Goal: Complete application form

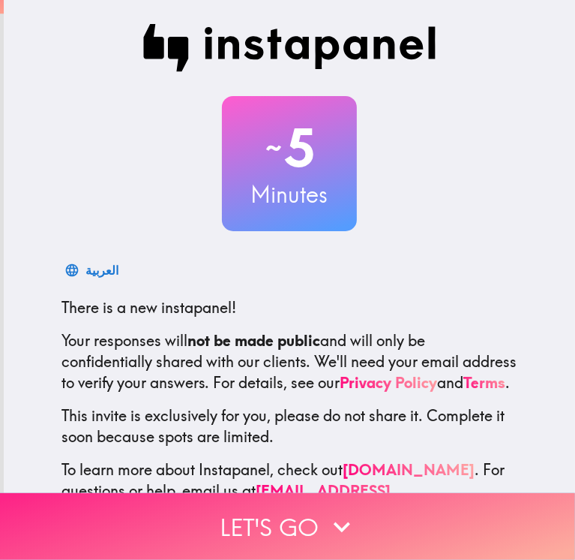
click at [334, 521] on icon "button" at bounding box center [342, 526] width 17 height 11
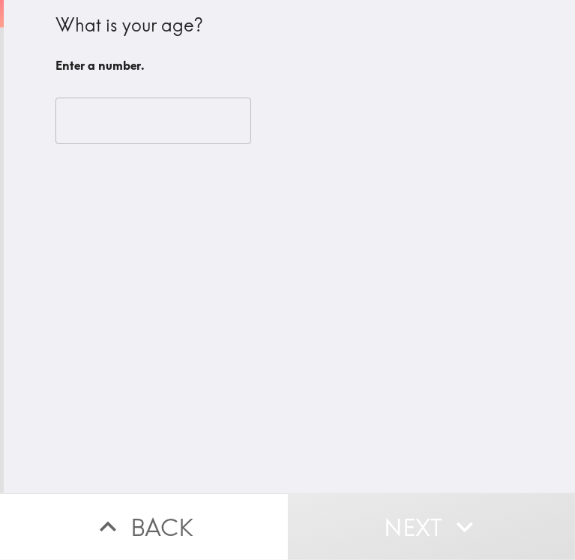
click at [153, 131] on input "number" at bounding box center [154, 121] width 196 height 47
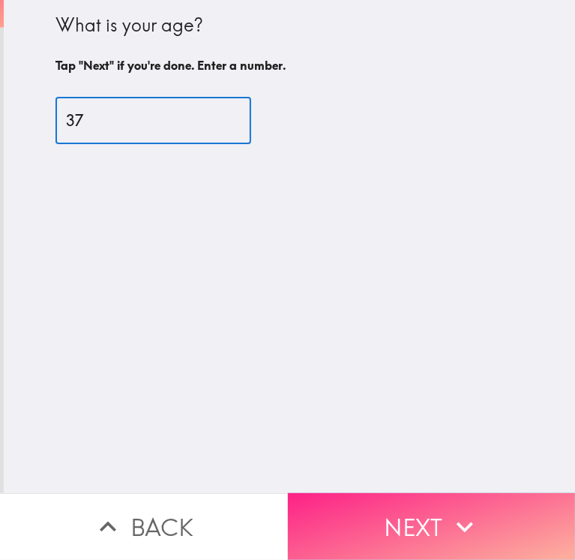
type input "37"
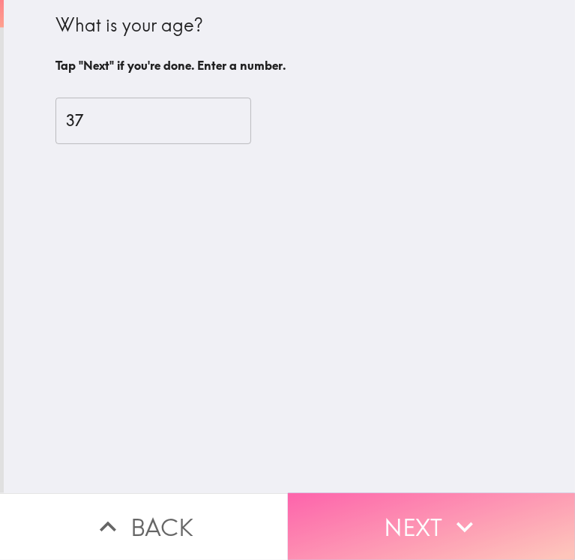
click at [422, 512] on button "Next" at bounding box center [432, 526] width 288 height 67
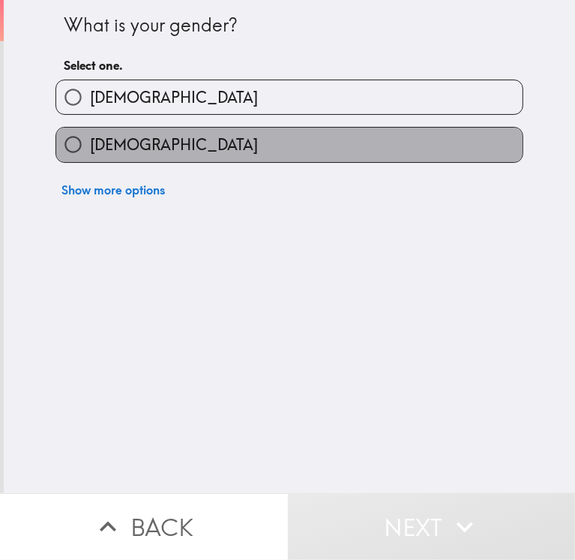
click at [91, 140] on span "[DEMOGRAPHIC_DATA]" at bounding box center [174, 144] width 168 height 21
click at [90, 140] on input "[DEMOGRAPHIC_DATA]" at bounding box center [73, 145] width 34 height 34
radio input "true"
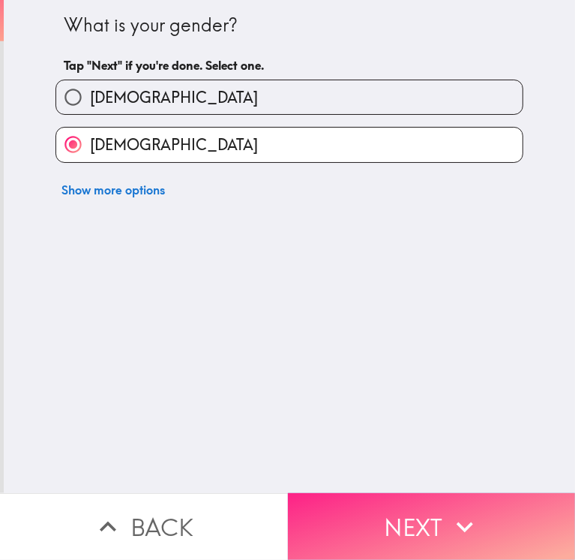
click at [346, 500] on button "Next" at bounding box center [432, 526] width 288 height 67
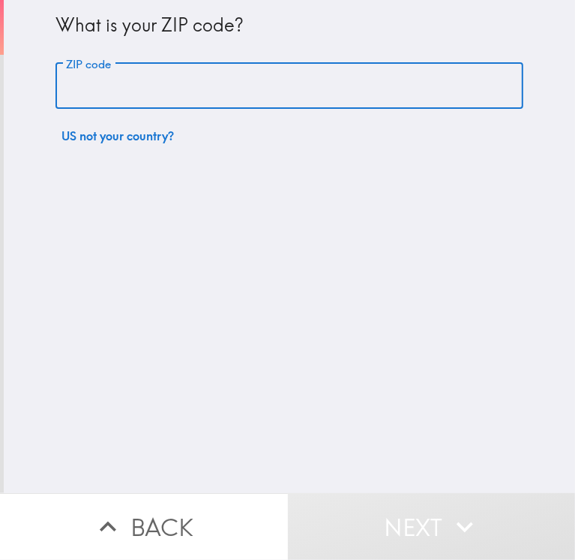
click at [66, 107] on input "ZIP code" at bounding box center [290, 86] width 468 height 47
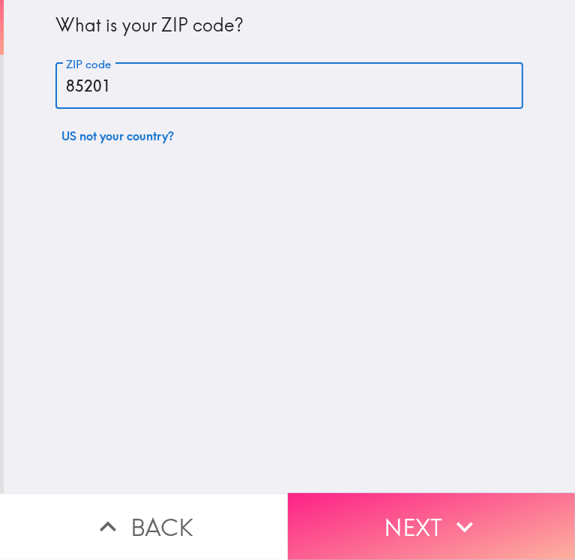
type input "85201"
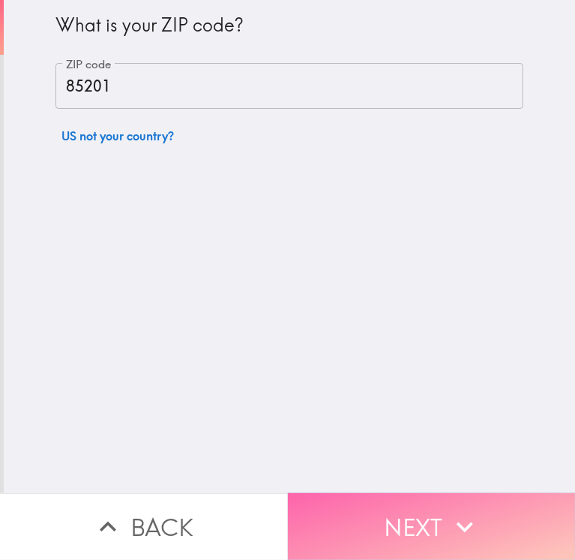
click at [449, 534] on button "Next" at bounding box center [432, 526] width 288 height 67
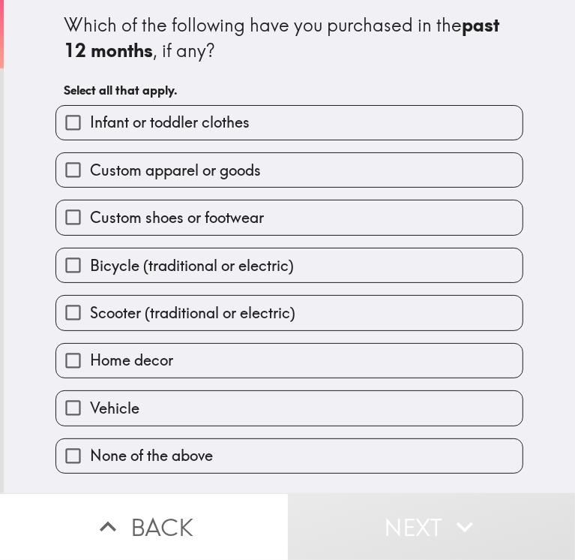
click at [207, 125] on span "Infant or toddler clothes" at bounding box center [170, 122] width 160 height 21
click at [90, 125] on input "Infant or toddler clothes" at bounding box center [73, 123] width 34 height 34
checkbox input "true"
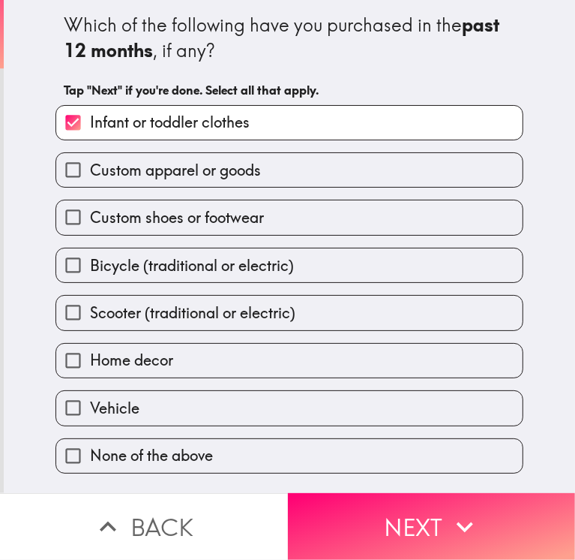
click at [185, 171] on span "Custom apparel or goods" at bounding box center [175, 170] width 171 height 21
click at [90, 171] on input "Custom apparel or goods" at bounding box center [73, 170] width 34 height 34
checkbox input "true"
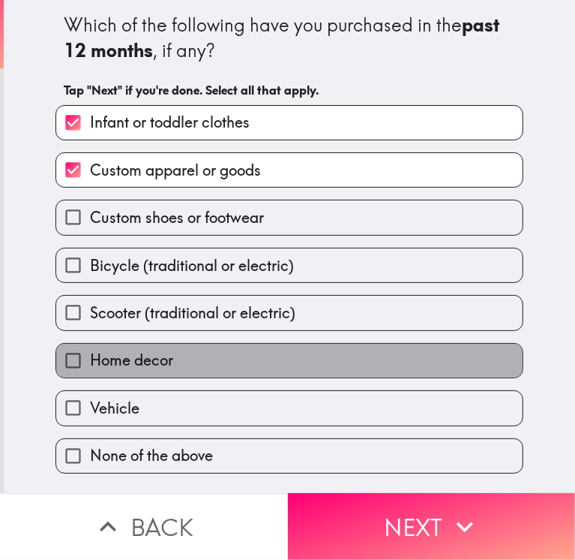
click at [126, 359] on span "Home decor" at bounding box center [131, 360] width 83 height 21
click at [90, 359] on input "Home decor" at bounding box center [73, 361] width 34 height 34
checkbox input "true"
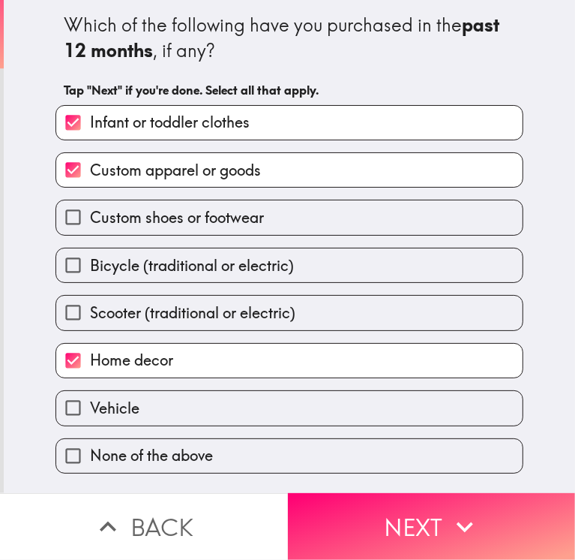
click at [175, 221] on span "Custom shoes or footwear" at bounding box center [177, 217] width 174 height 21
click at [90, 221] on input "Custom shoes or footwear" at bounding box center [73, 217] width 34 height 34
checkbox input "true"
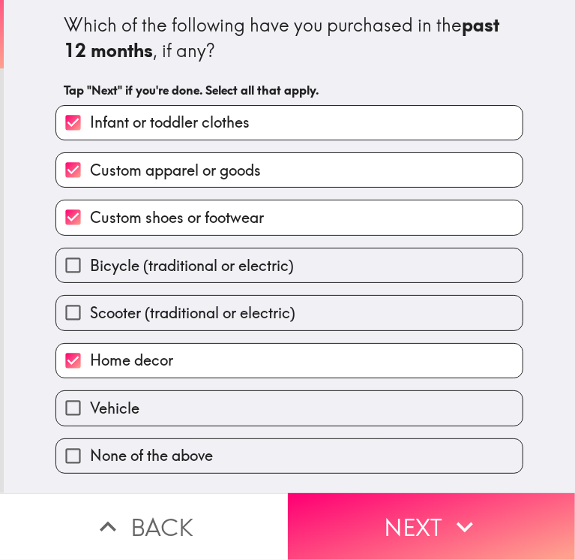
click at [146, 267] on span "Bicycle (traditional or electric)" at bounding box center [192, 265] width 204 height 21
click at [90, 267] on input "Bicycle (traditional or electric)" at bounding box center [73, 265] width 34 height 34
checkbox input "true"
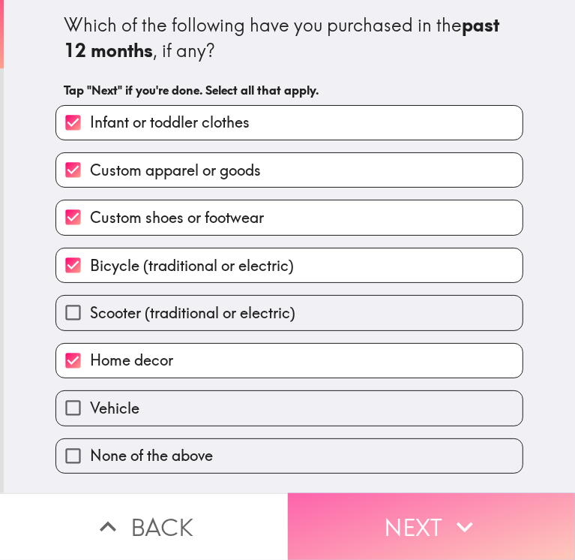
click at [371, 500] on button "Next" at bounding box center [432, 526] width 288 height 67
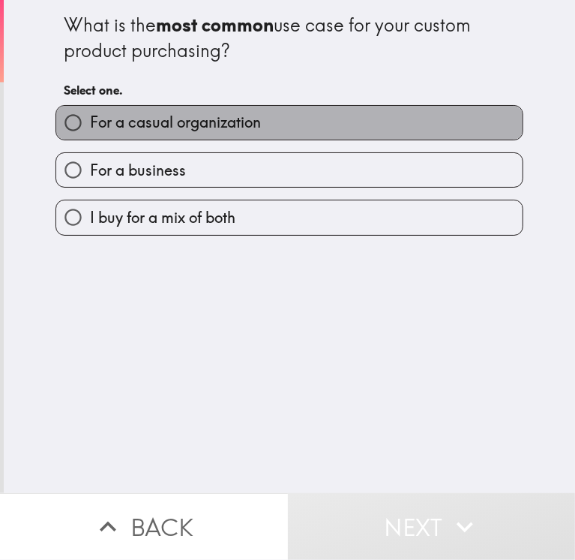
click at [181, 130] on span "For a casual organization" at bounding box center [175, 122] width 171 height 21
click at [90, 130] on input "For a casual organization" at bounding box center [73, 123] width 34 height 34
radio input "true"
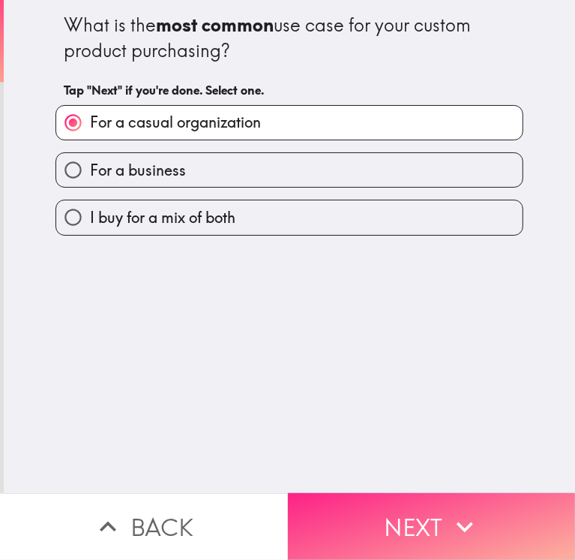
click at [396, 496] on button "Next" at bounding box center [432, 526] width 288 height 67
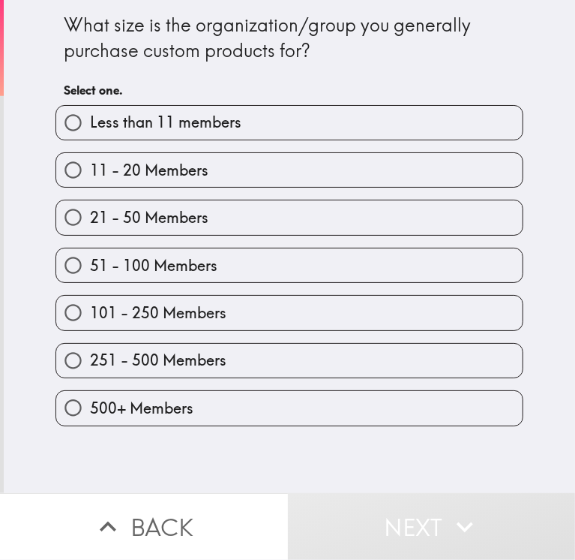
click at [158, 226] on span "21 - 50 Members" at bounding box center [149, 217] width 119 height 21
click at [90, 226] on input "21 - 50 Members" at bounding box center [73, 217] width 34 height 34
radio input "true"
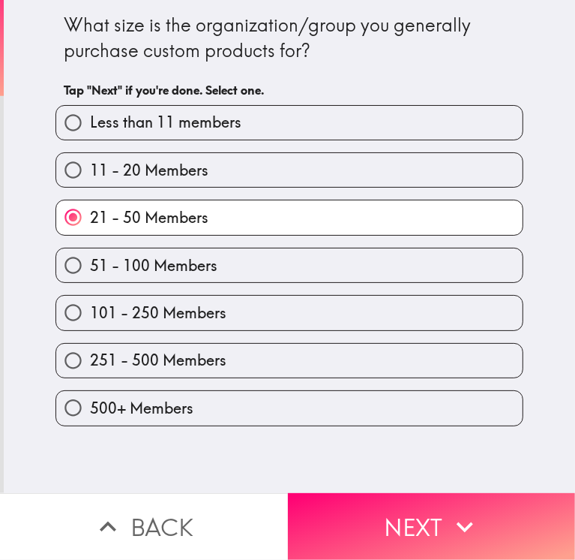
click at [158, 256] on span "51 - 100 Members" at bounding box center [154, 265] width 128 height 21
click at [90, 256] on input "51 - 100 Members" at bounding box center [73, 265] width 34 height 34
radio input "true"
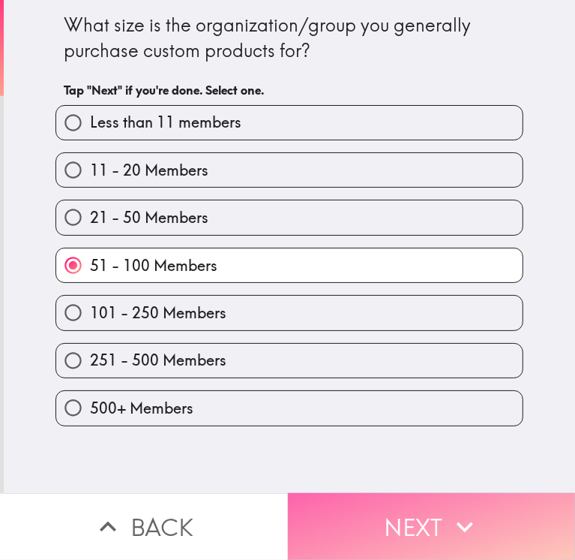
click at [377, 514] on button "Next" at bounding box center [432, 526] width 288 height 67
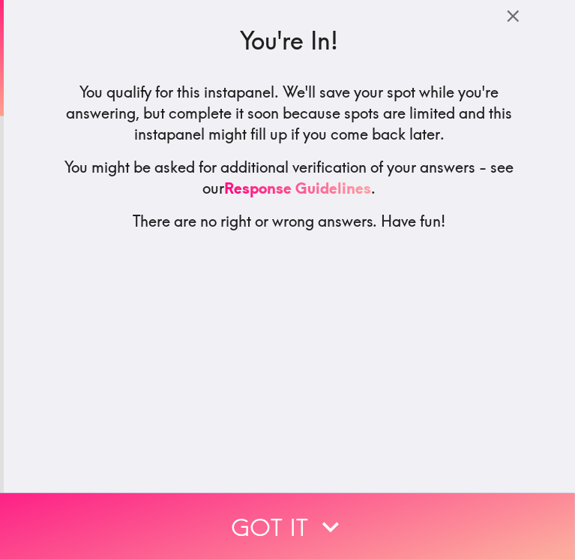
click at [272, 496] on button "Got it" at bounding box center [287, 526] width 575 height 67
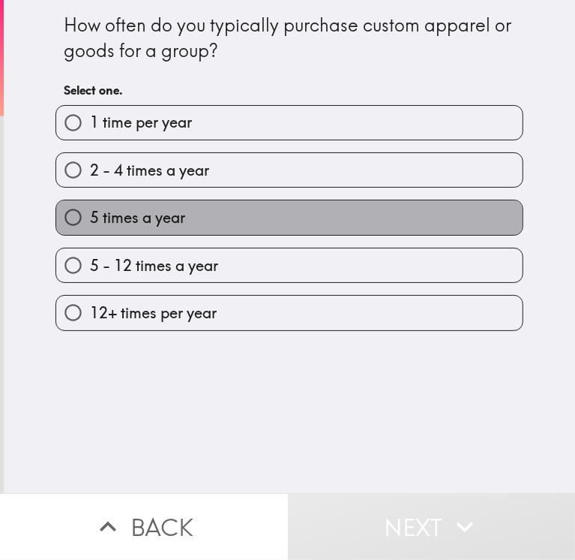
click at [129, 223] on span "5 times a year" at bounding box center [137, 217] width 95 height 21
click at [90, 223] on input "5 times a year" at bounding box center [73, 217] width 34 height 34
radio input "true"
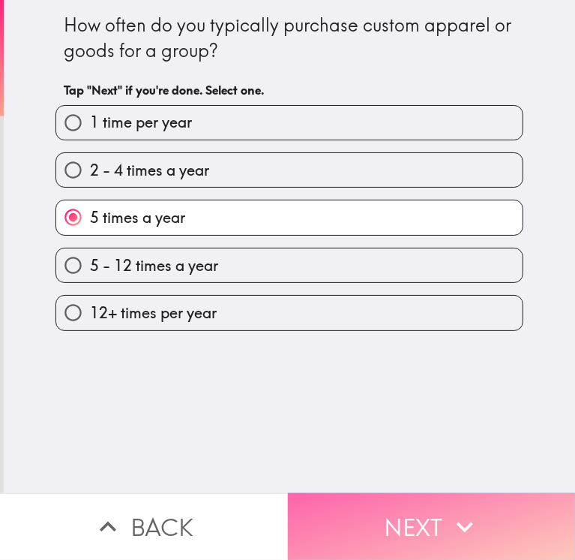
click at [404, 508] on button "Next" at bounding box center [432, 526] width 288 height 67
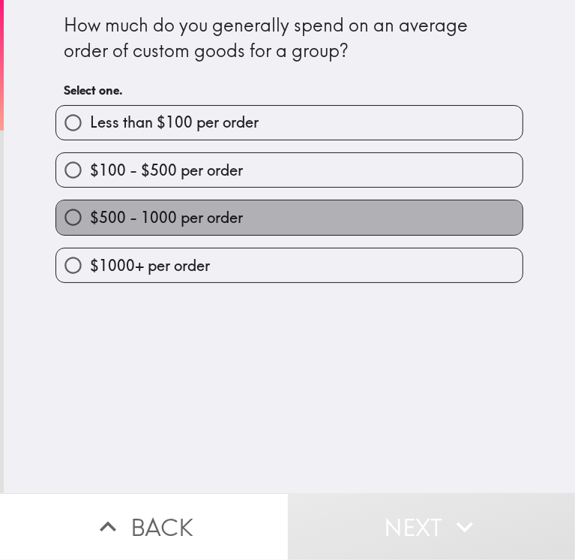
click at [174, 207] on span "$500 - 1000 per order" at bounding box center [166, 217] width 153 height 21
click at [90, 206] on input "$500 - 1000 per order" at bounding box center [73, 217] width 34 height 34
radio input "true"
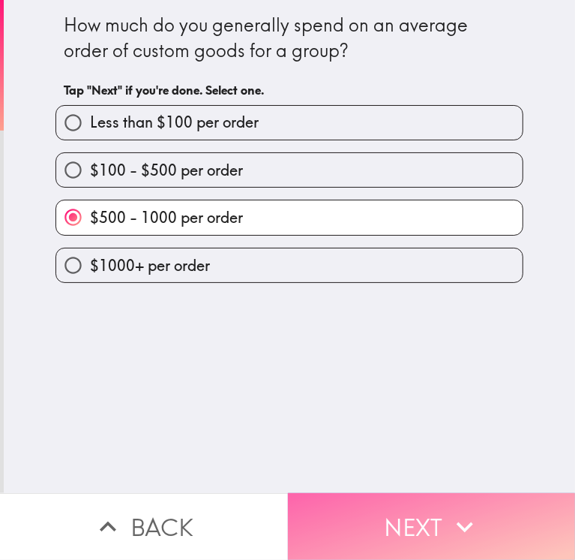
click at [404, 506] on button "Next" at bounding box center [432, 526] width 288 height 67
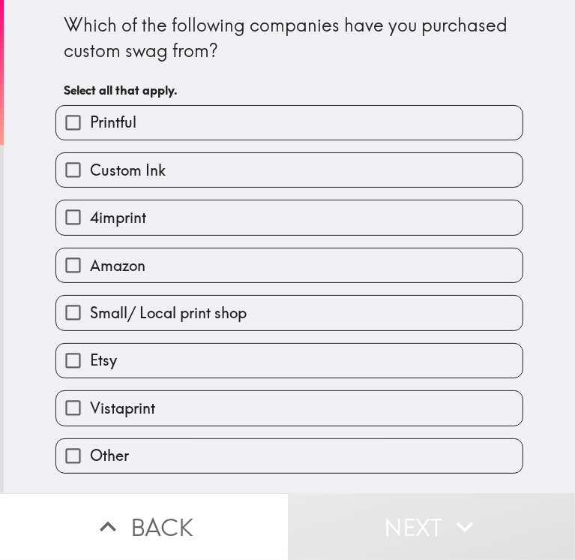
click at [131, 271] on span "Amazon" at bounding box center [118, 265] width 56 height 21
click at [90, 271] on input "Amazon" at bounding box center [73, 265] width 34 height 34
checkbox input "true"
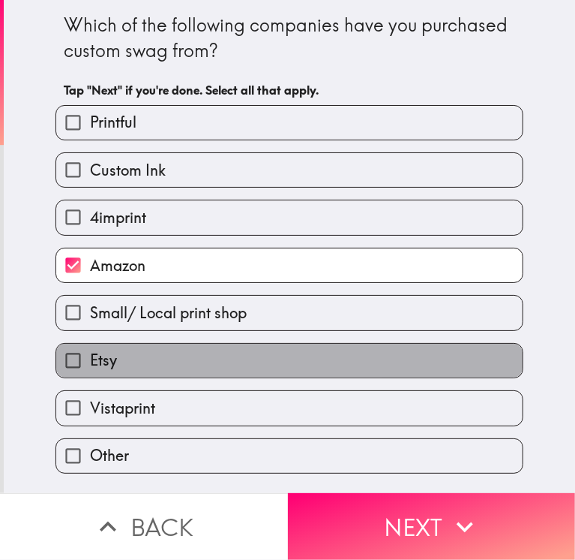
click at [135, 365] on label "Etsy" at bounding box center [289, 361] width 467 height 34
click at [90, 365] on input "Etsy" at bounding box center [73, 361] width 34 height 34
checkbox input "true"
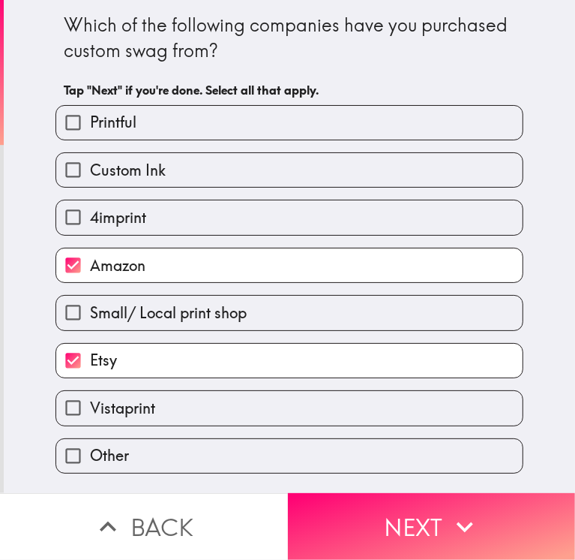
click at [135, 399] on span "Vistaprint" at bounding box center [122, 408] width 65 height 21
click at [90, 399] on input "Vistaprint" at bounding box center [73, 408] width 34 height 34
checkbox input "true"
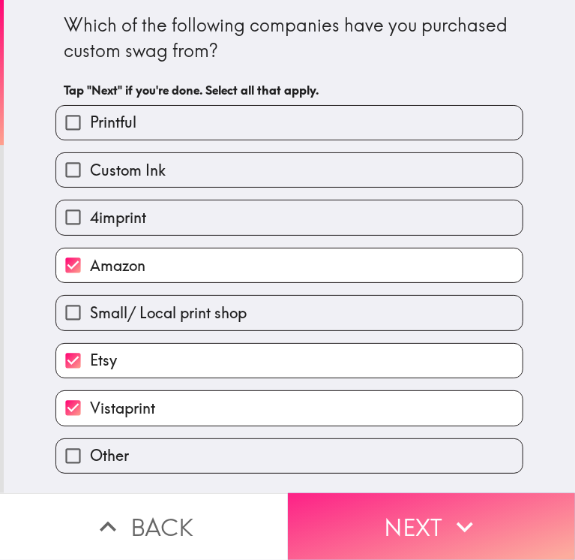
click at [374, 499] on button "Next" at bounding box center [432, 526] width 288 height 67
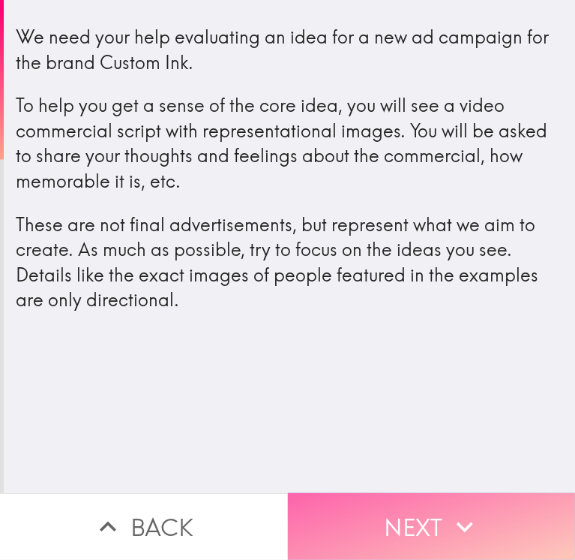
click at [431, 515] on button "Next" at bounding box center [432, 526] width 288 height 67
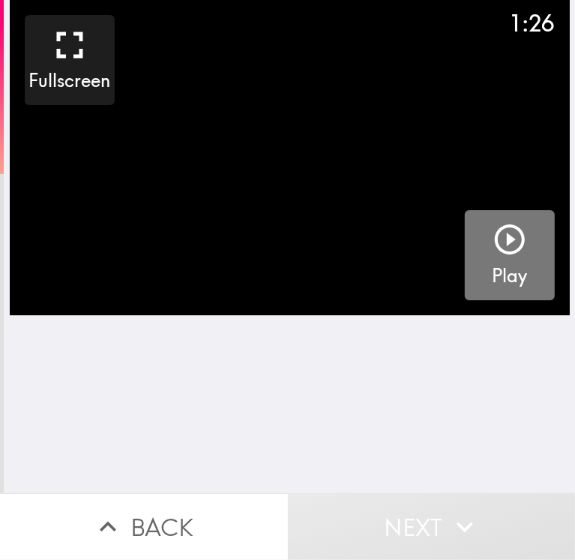
click at [493, 229] on icon "button" at bounding box center [510, 239] width 36 height 36
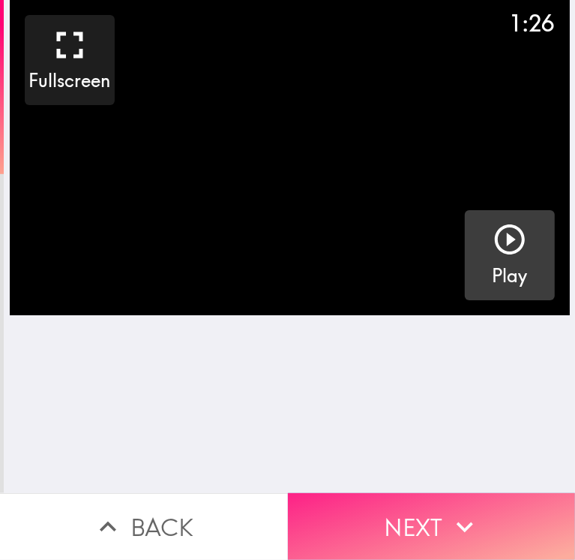
click at [368, 502] on button "Next" at bounding box center [432, 526] width 288 height 67
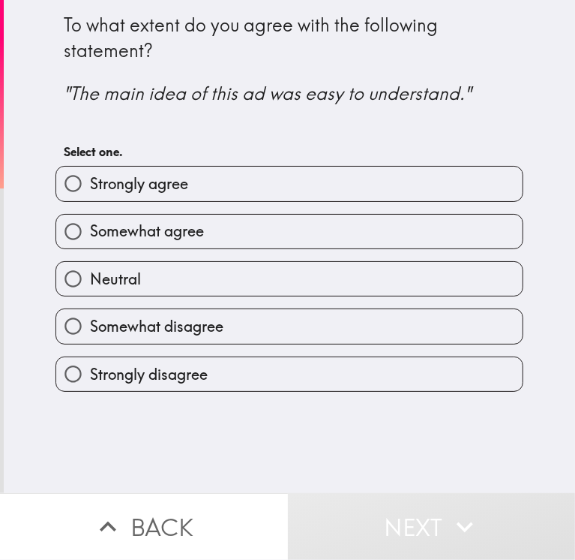
click at [159, 188] on span "Strongly agree" at bounding box center [139, 183] width 98 height 21
click at [90, 188] on input "Strongly agree" at bounding box center [73, 184] width 34 height 34
radio input "true"
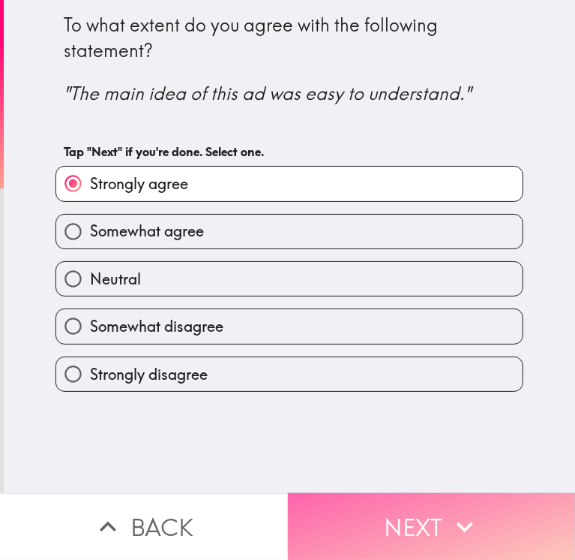
click at [376, 514] on button "Next" at bounding box center [432, 526] width 288 height 67
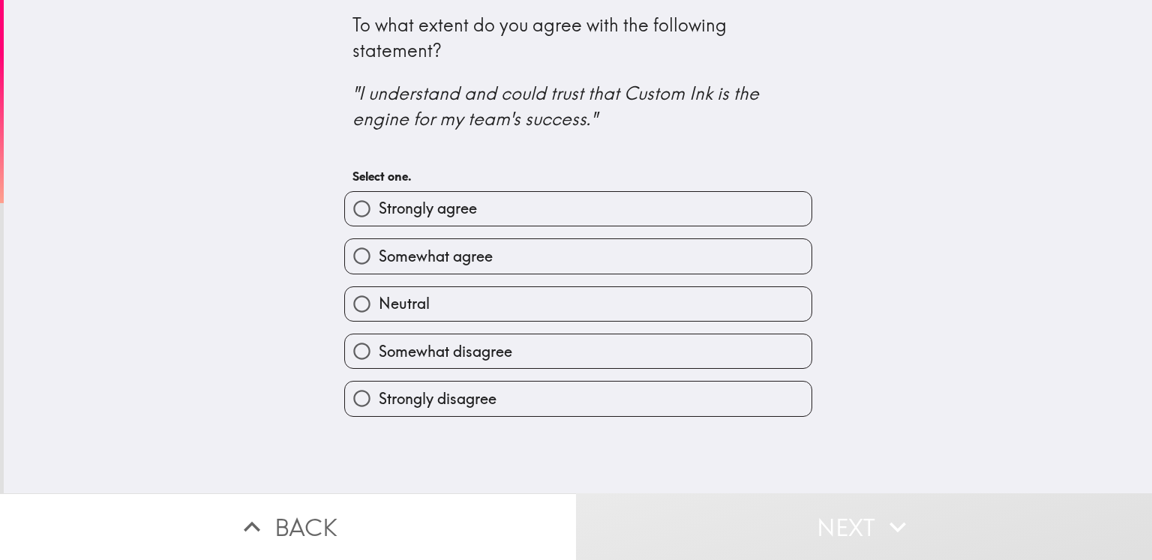
click at [518, 218] on label "Strongly agree" at bounding box center [578, 209] width 467 height 34
click at [379, 218] on input "Strongly agree" at bounding box center [362, 209] width 34 height 34
radio input "true"
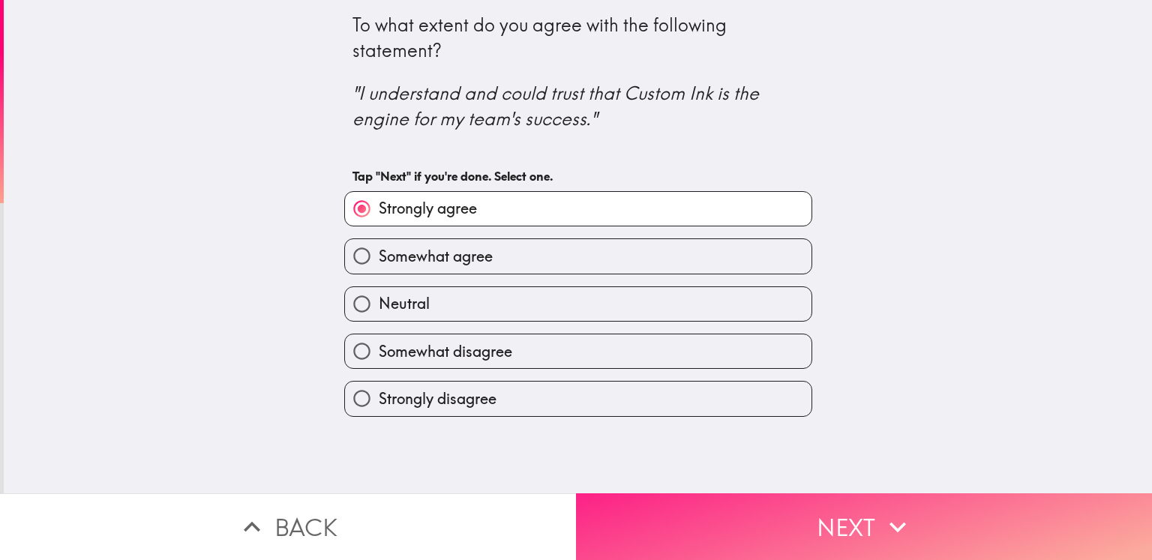
click at [575, 506] on button "Next" at bounding box center [864, 527] width 576 height 67
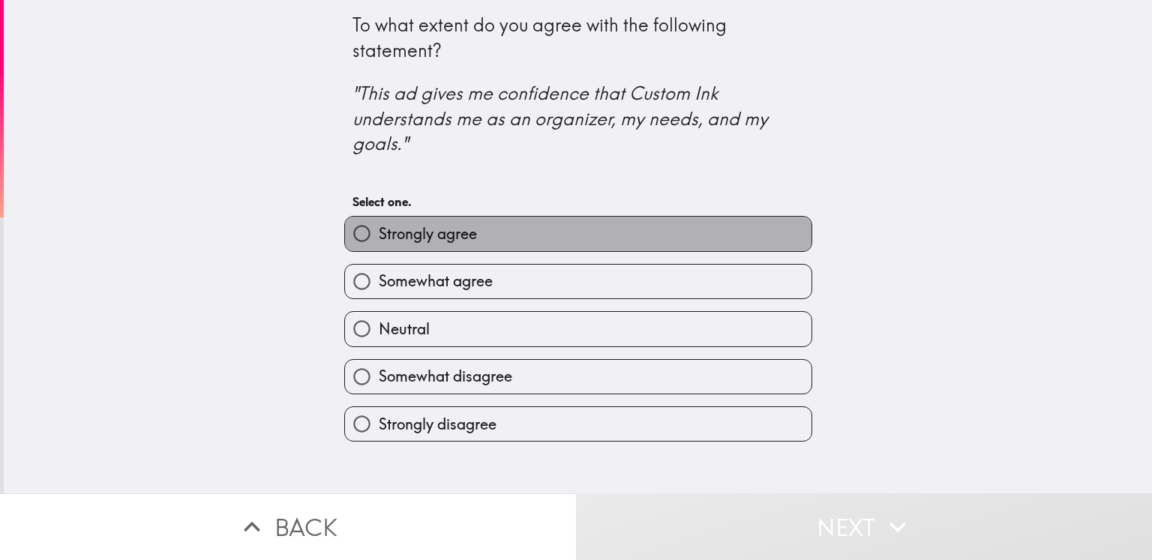
click at [483, 238] on label "Strongly agree" at bounding box center [578, 234] width 467 height 34
click at [379, 238] on input "Strongly agree" at bounding box center [362, 234] width 34 height 34
radio input "true"
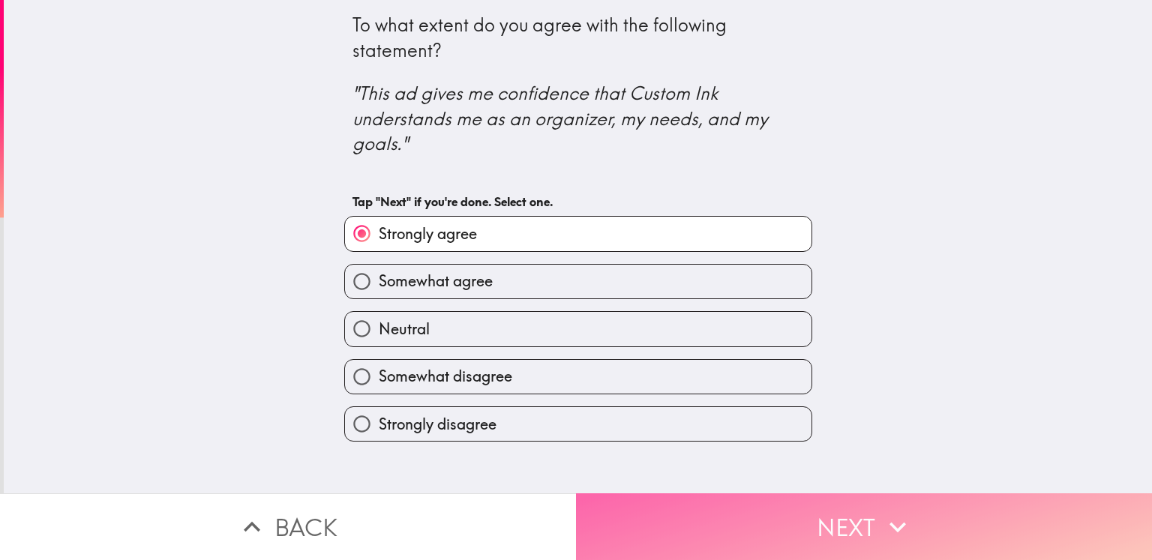
click at [575, 510] on button "Next" at bounding box center [864, 527] width 576 height 67
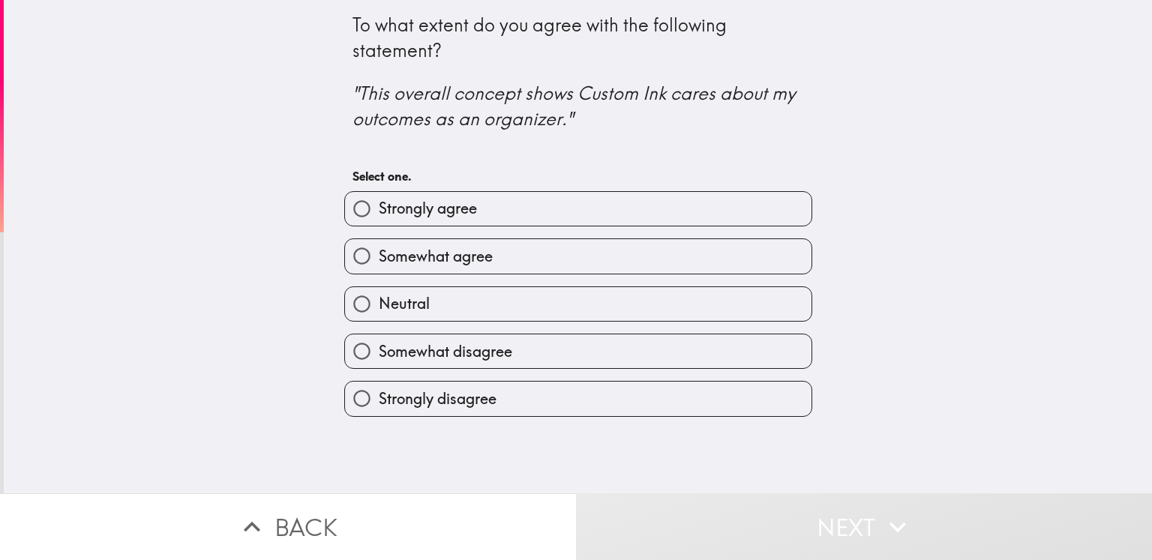
click at [444, 220] on label "Strongly agree" at bounding box center [578, 209] width 467 height 34
click at [379, 220] on input "Strongly agree" at bounding box center [362, 209] width 34 height 34
radio input "true"
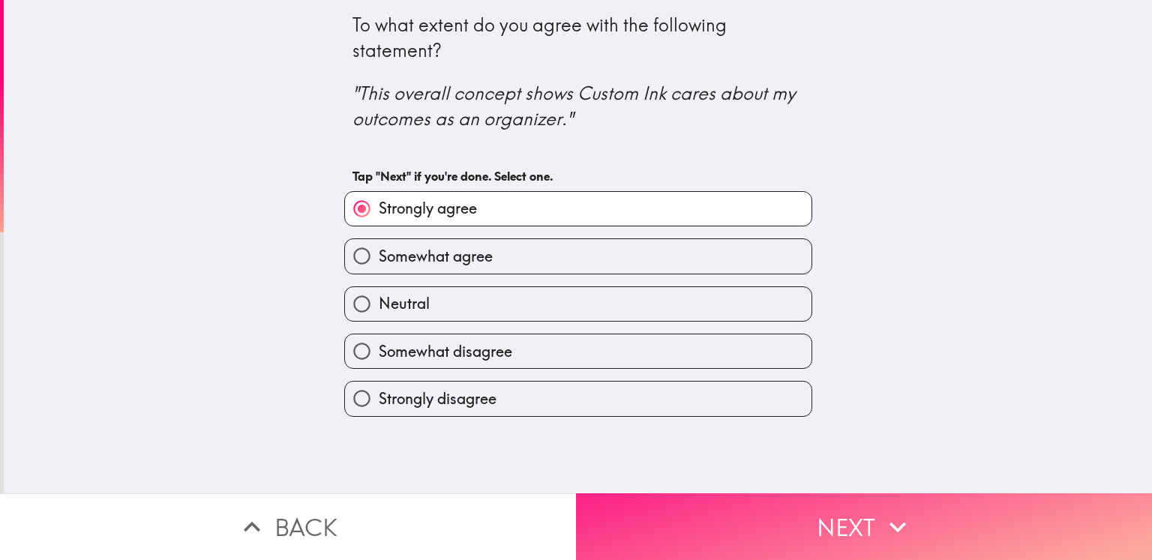
click at [575, 509] on button "Next" at bounding box center [864, 527] width 576 height 67
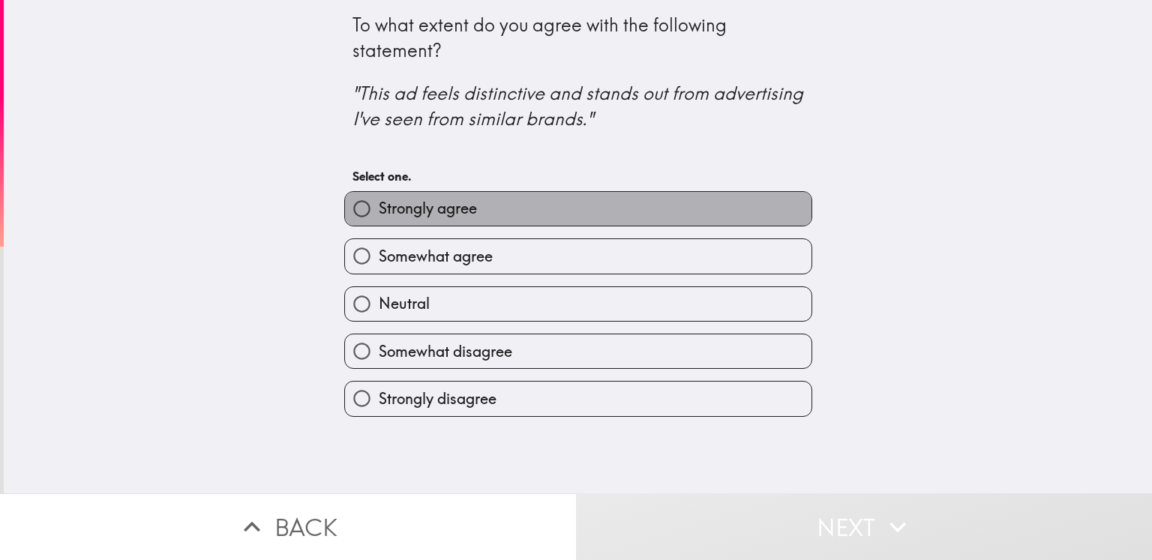
click at [470, 217] on label "Strongly agree" at bounding box center [578, 209] width 467 height 34
click at [379, 217] on input "Strongly agree" at bounding box center [362, 209] width 34 height 34
radio input "true"
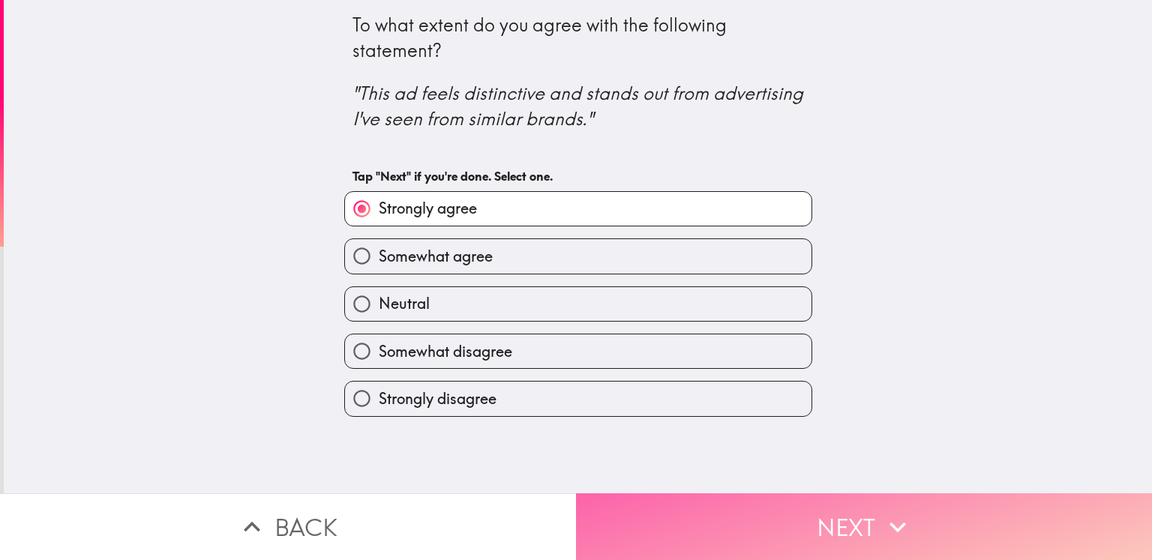
click at [575, 521] on button "Next" at bounding box center [864, 527] width 576 height 67
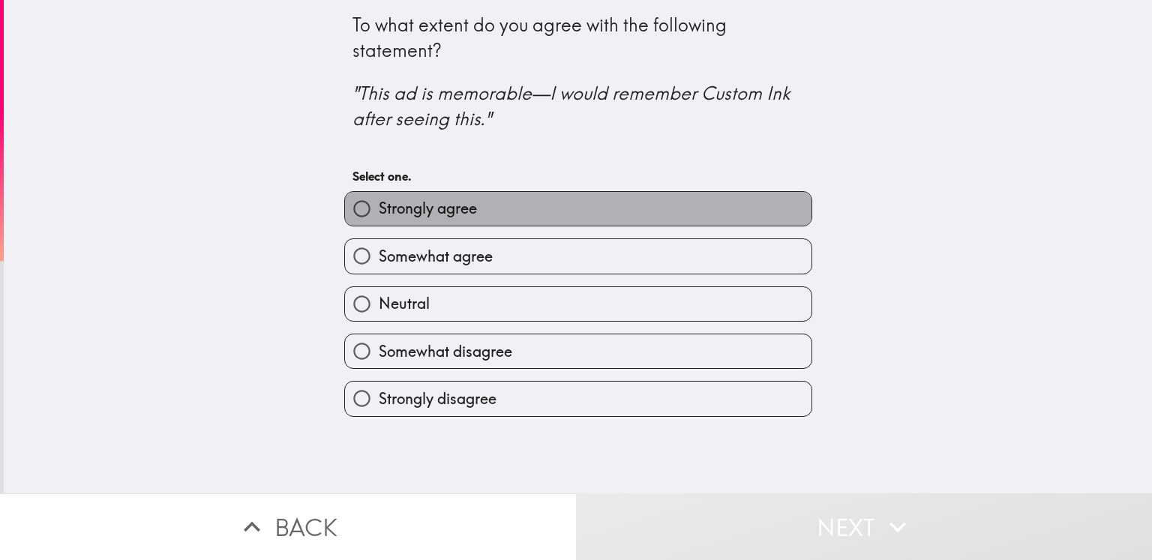
click at [467, 215] on span "Strongly agree" at bounding box center [428, 208] width 98 height 21
click at [379, 215] on input "Strongly agree" at bounding box center [362, 209] width 34 height 34
radio input "true"
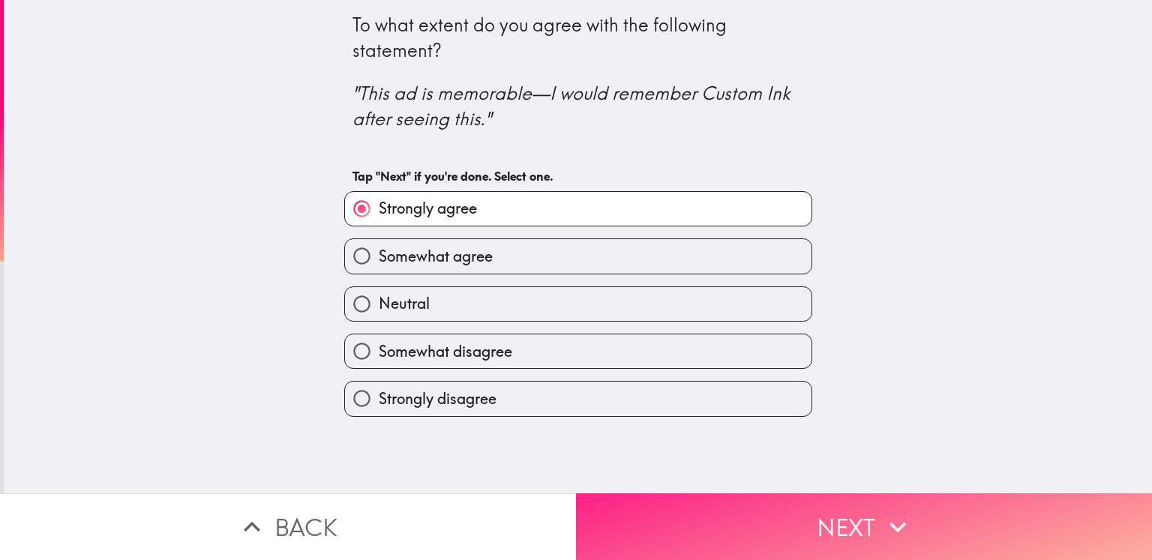
click at [575, 498] on button "Next" at bounding box center [864, 527] width 576 height 67
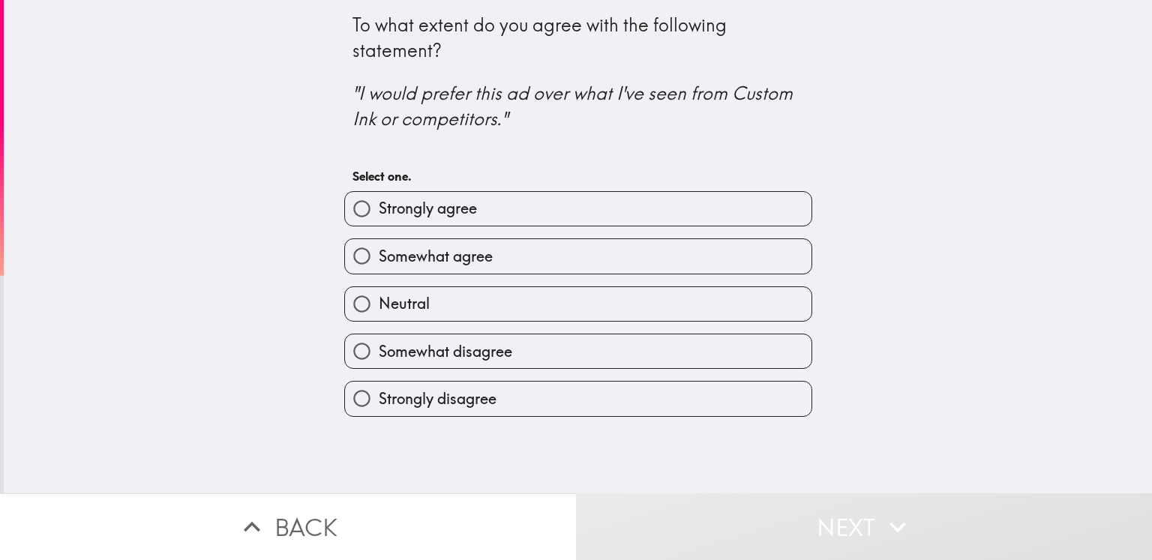
click at [575, 165] on div "To what extent do you agree with the following statement? "I would prefer this …" at bounding box center [578, 247] width 1148 height 494
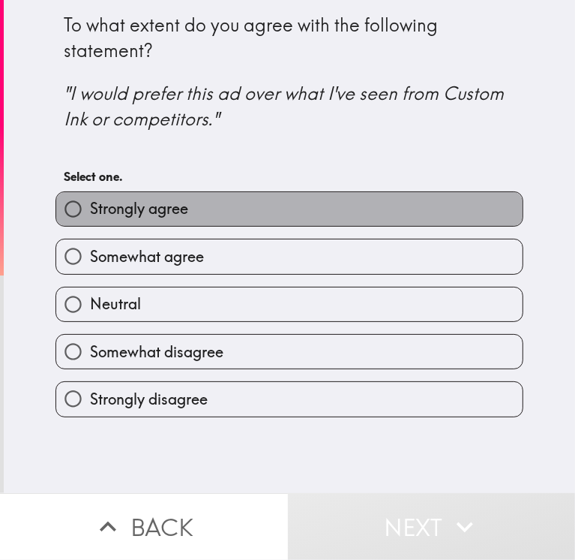
click at [234, 216] on label "Strongly agree" at bounding box center [289, 209] width 467 height 34
click at [90, 216] on input "Strongly agree" at bounding box center [73, 209] width 34 height 34
radio input "true"
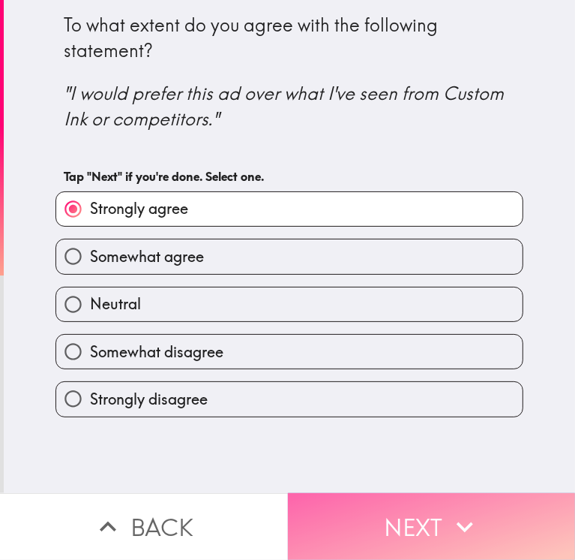
click at [377, 502] on button "Next" at bounding box center [432, 526] width 288 height 67
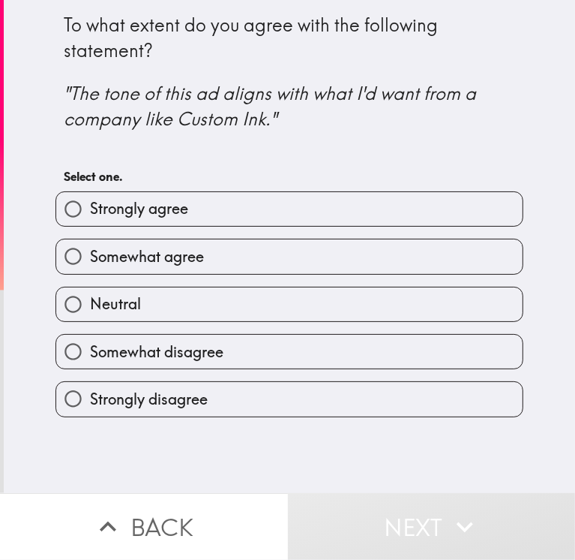
click at [236, 199] on label "Strongly agree" at bounding box center [289, 209] width 467 height 34
click at [90, 199] on input "Strongly agree" at bounding box center [73, 209] width 34 height 34
radio input "true"
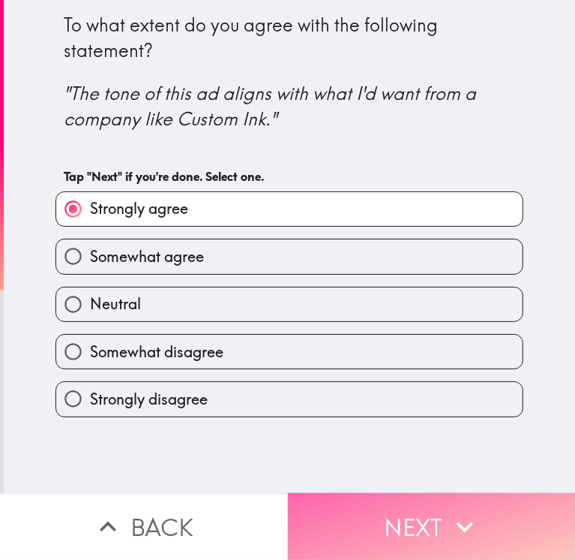
click at [449, 515] on icon "button" at bounding box center [465, 526] width 33 height 33
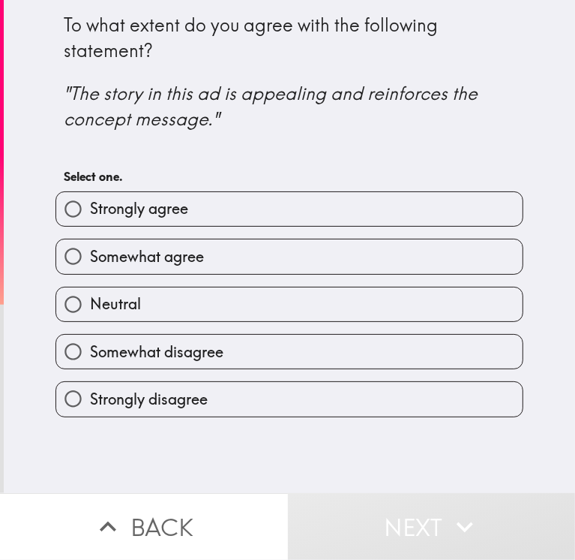
click at [171, 229] on div "Somewhat agree" at bounding box center [284, 250] width 480 height 47
click at [171, 217] on span "Strongly agree" at bounding box center [139, 208] width 98 height 21
click at [90, 217] on input "Strongly agree" at bounding box center [73, 209] width 34 height 34
radio input "true"
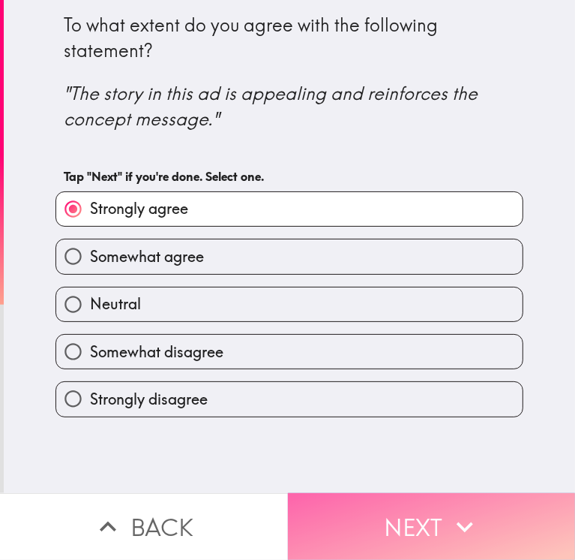
click at [383, 493] on button "Next" at bounding box center [432, 526] width 288 height 67
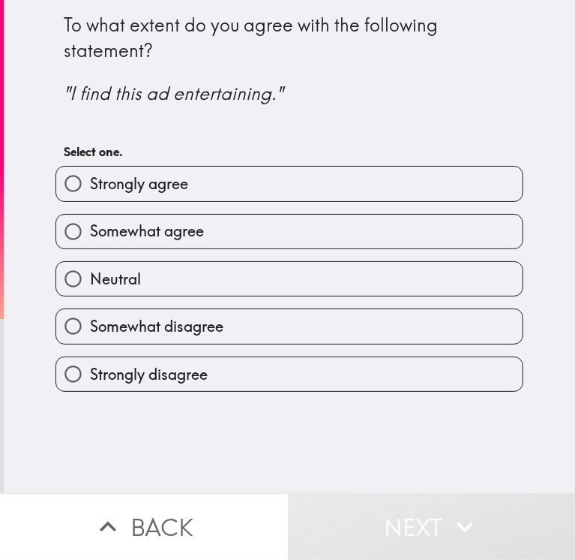
click at [182, 193] on label "Strongly agree" at bounding box center [289, 184] width 467 height 34
click at [90, 193] on input "Strongly agree" at bounding box center [73, 184] width 34 height 34
radio input "true"
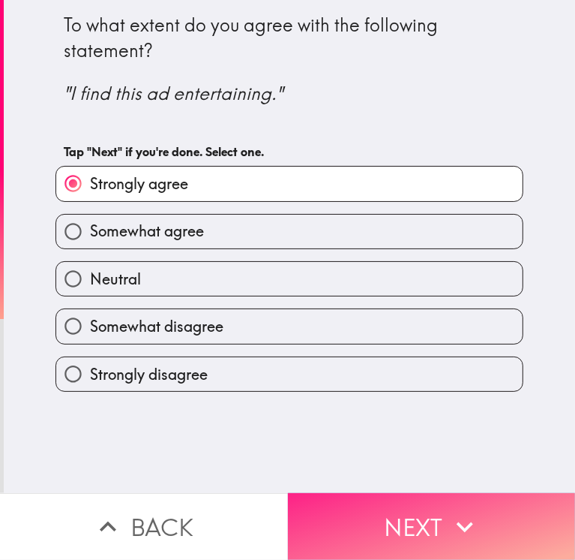
click at [423, 506] on button "Next" at bounding box center [432, 526] width 288 height 67
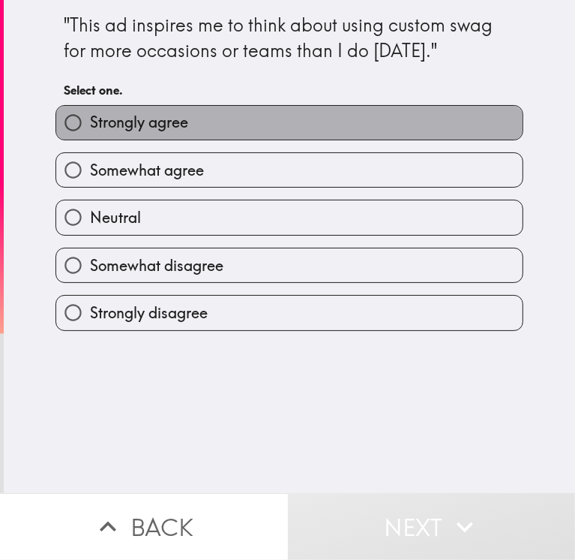
click at [107, 118] on span "Strongly agree" at bounding box center [139, 122] width 98 height 21
click at [90, 118] on input "Strongly agree" at bounding box center [73, 123] width 34 height 34
radio input "true"
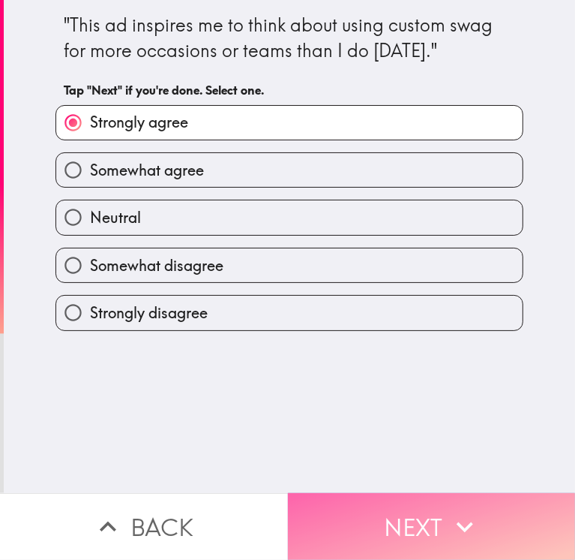
click at [353, 507] on button "Next" at bounding box center [432, 526] width 288 height 67
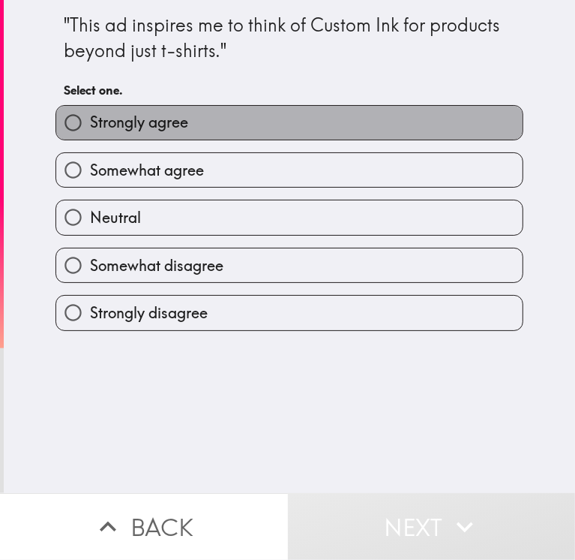
click at [170, 131] on span "Strongly agree" at bounding box center [139, 122] width 98 height 21
click at [90, 131] on input "Strongly agree" at bounding box center [73, 123] width 34 height 34
radio input "true"
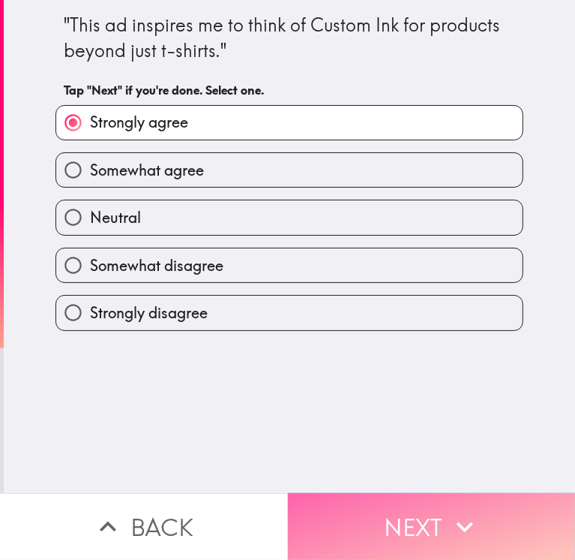
click at [425, 502] on button "Next" at bounding box center [432, 526] width 288 height 67
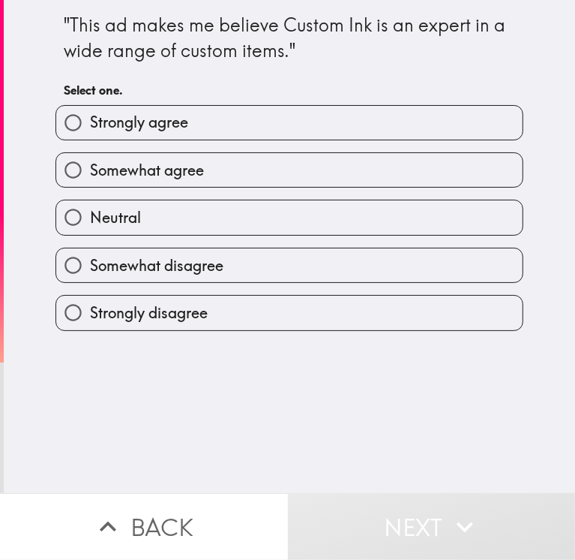
click at [150, 126] on span "Strongly agree" at bounding box center [139, 122] width 98 height 21
click at [90, 126] on input "Strongly agree" at bounding box center [73, 123] width 34 height 34
radio input "true"
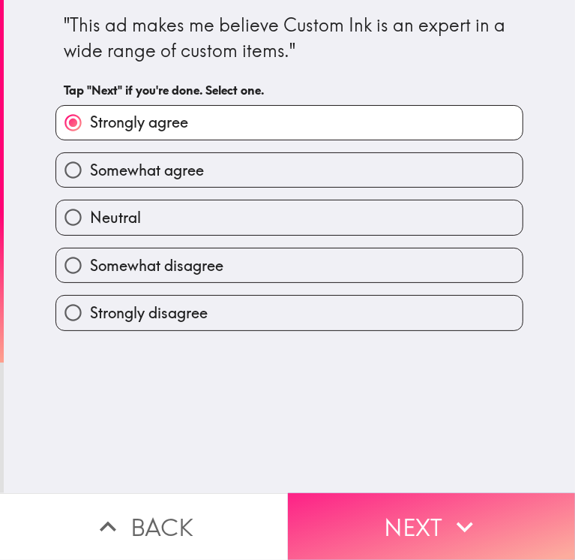
click at [338, 493] on button "Next" at bounding box center [432, 526] width 288 height 67
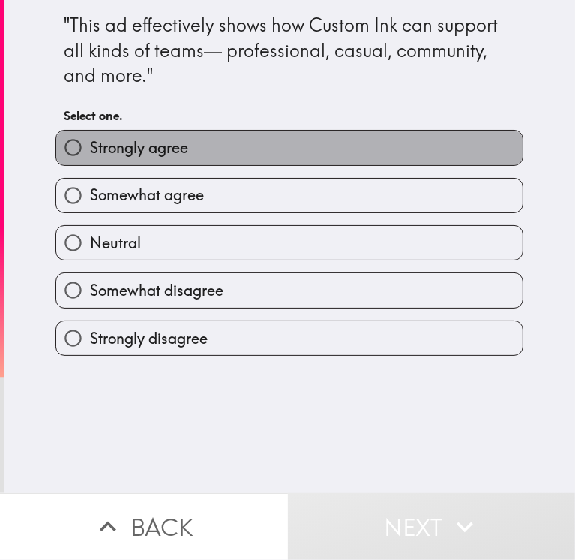
click at [197, 148] on label "Strongly agree" at bounding box center [289, 148] width 467 height 34
click at [90, 148] on input "Strongly agree" at bounding box center [73, 148] width 34 height 34
radio input "true"
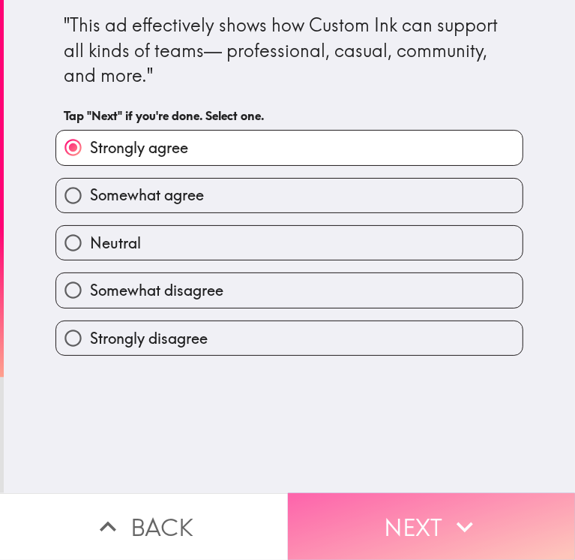
click at [383, 519] on button "Next" at bounding box center [432, 526] width 288 height 67
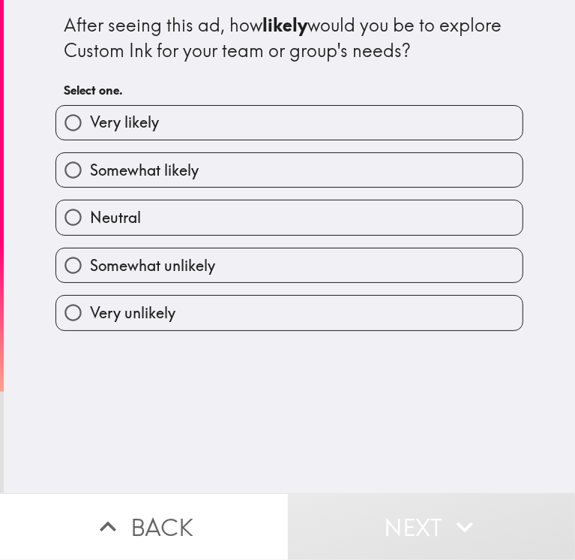
click at [183, 131] on label "Very likely" at bounding box center [289, 123] width 467 height 34
click at [90, 131] on input "Very likely" at bounding box center [73, 123] width 34 height 34
radio input "true"
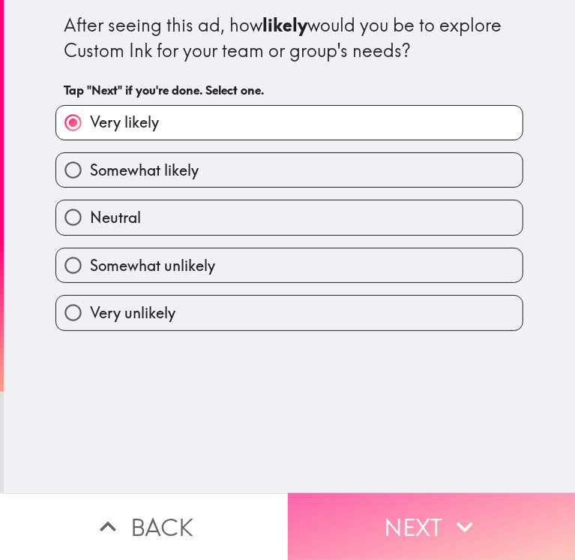
click at [423, 521] on button "Next" at bounding box center [432, 526] width 288 height 67
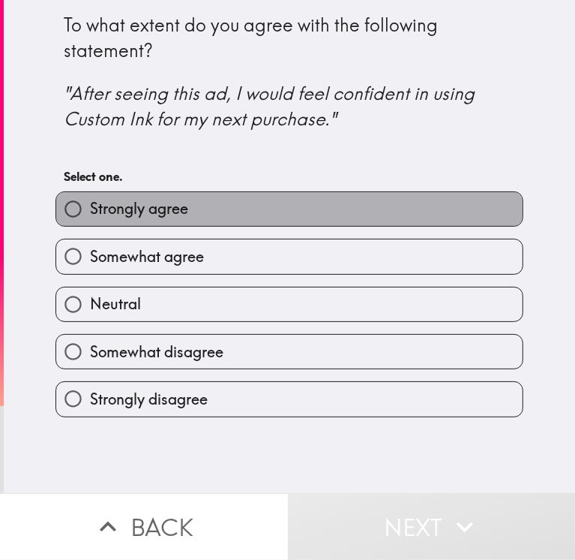
click at [195, 206] on label "Strongly agree" at bounding box center [289, 209] width 467 height 34
click at [90, 206] on input "Strongly agree" at bounding box center [73, 209] width 34 height 34
radio input "true"
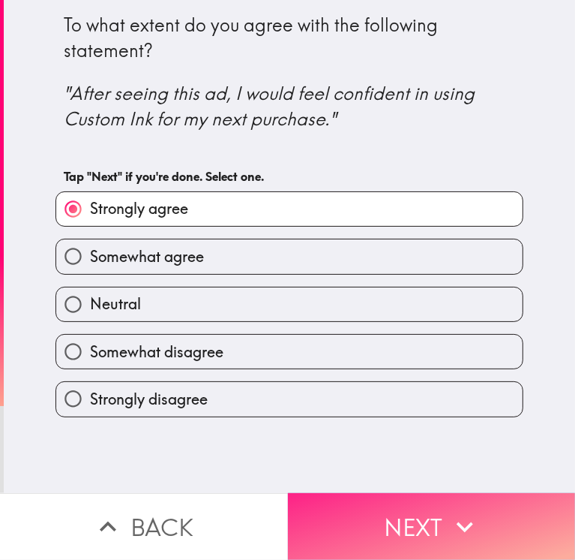
click at [379, 520] on button "Next" at bounding box center [432, 526] width 288 height 67
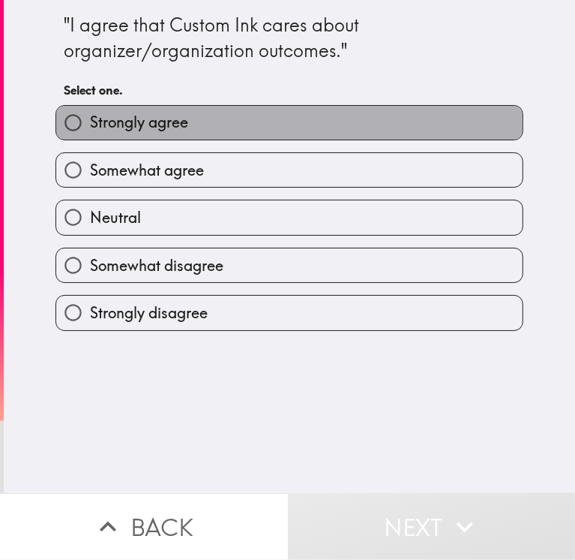
click at [183, 137] on label "Strongly agree" at bounding box center [289, 123] width 467 height 34
click at [90, 137] on input "Strongly agree" at bounding box center [73, 123] width 34 height 34
radio input "true"
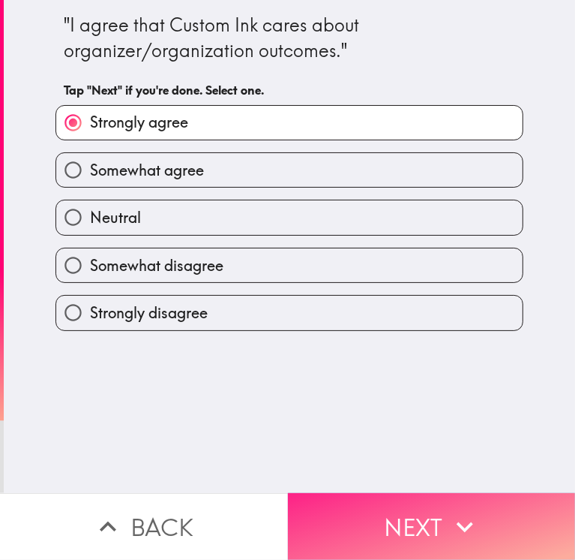
click at [420, 500] on button "Next" at bounding box center [432, 526] width 288 height 67
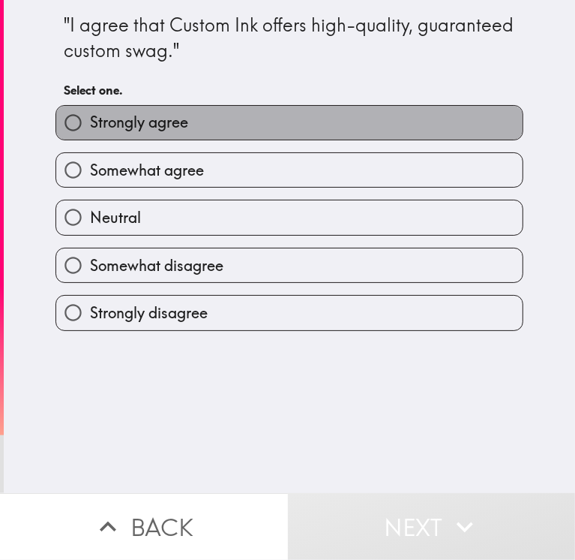
click at [168, 117] on span "Strongly agree" at bounding box center [139, 122] width 98 height 21
click at [90, 117] on input "Strongly agree" at bounding box center [73, 123] width 34 height 34
radio input "true"
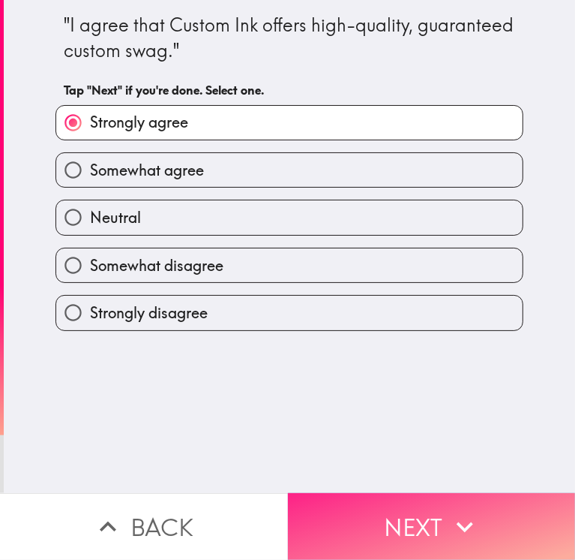
click at [406, 511] on button "Next" at bounding box center [432, 526] width 288 height 67
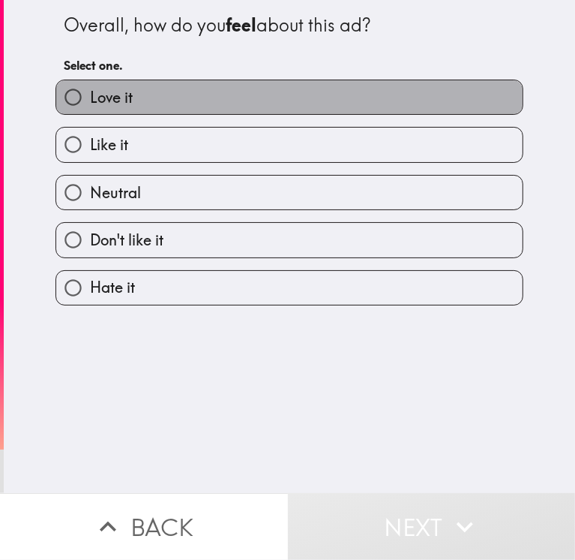
click at [144, 103] on label "Love it" at bounding box center [289, 97] width 467 height 34
click at [90, 103] on input "Love it" at bounding box center [73, 97] width 34 height 34
radio input "true"
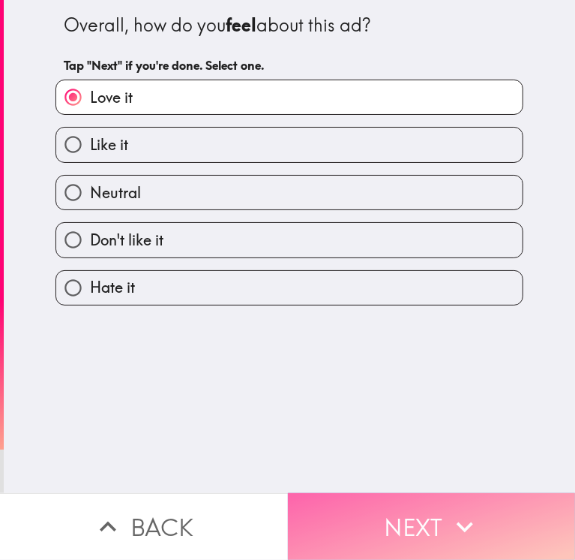
click at [425, 502] on button "Next" at bounding box center [432, 526] width 288 height 67
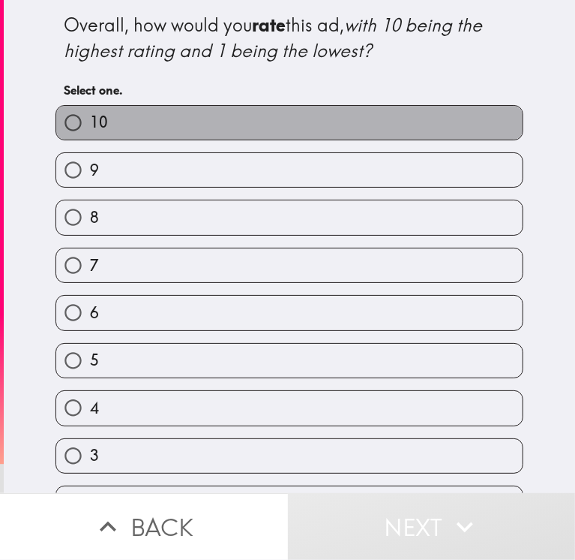
click at [137, 124] on label "10" at bounding box center [289, 123] width 467 height 34
click at [90, 124] on input "10" at bounding box center [73, 123] width 34 height 34
radio input "true"
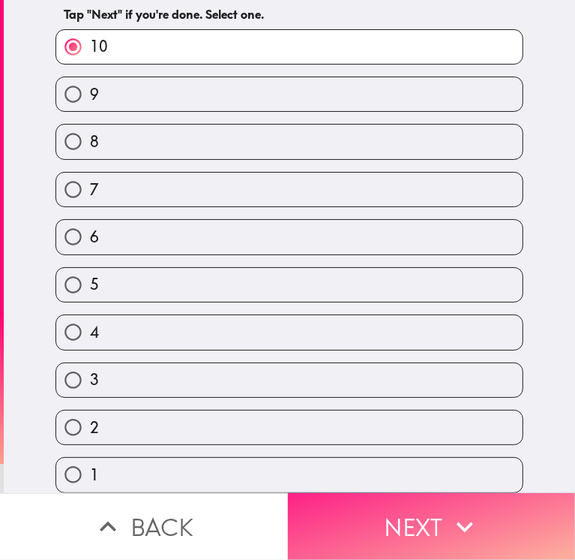
scroll to position [83, 0]
drag, startPoint x: 411, startPoint y: 525, endPoint x: 383, endPoint y: 474, distance: 58.1
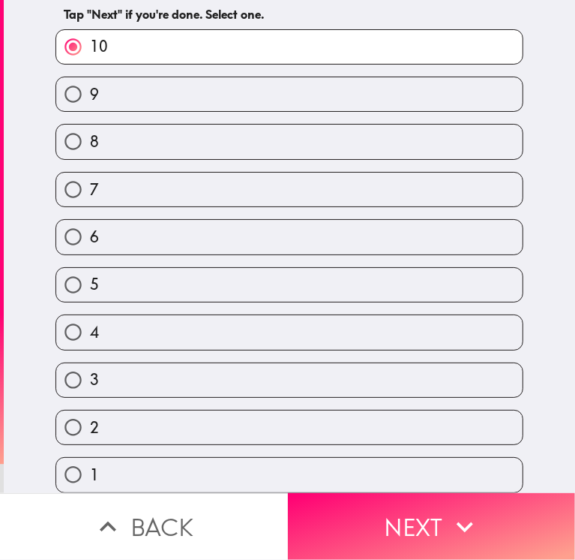
click at [411, 523] on button "Next" at bounding box center [432, 526] width 288 height 67
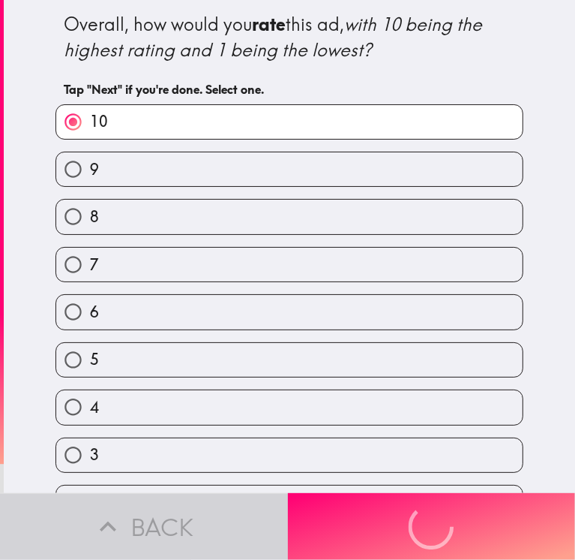
scroll to position [0, 0]
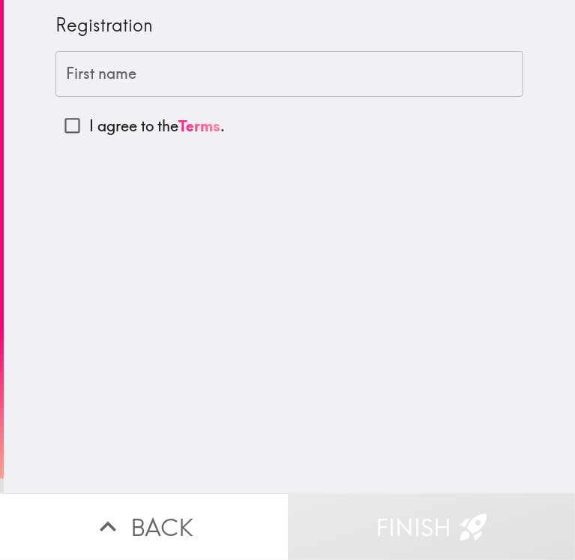
click at [152, 77] on input "First name" at bounding box center [290, 74] width 468 height 47
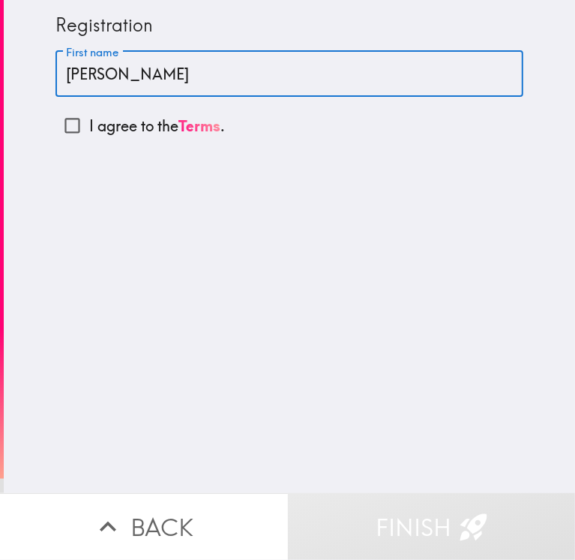
type input "[PERSON_NAME]"
click at [59, 134] on input "I agree to the Terms ." at bounding box center [73, 126] width 34 height 34
checkbox input "true"
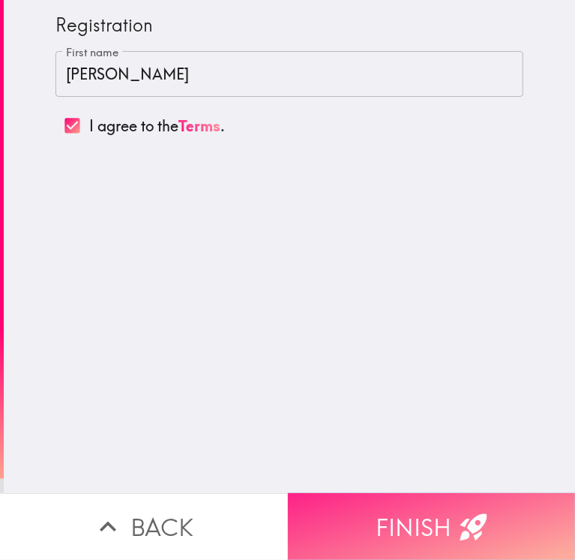
click at [415, 524] on button "Finish" at bounding box center [432, 526] width 288 height 67
